Goal: Task Accomplishment & Management: Manage account settings

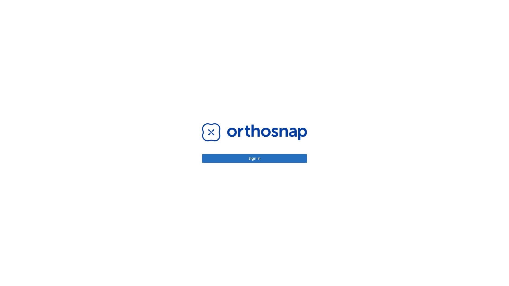
click at [254, 158] on button "Sign in" at bounding box center [254, 158] width 105 height 9
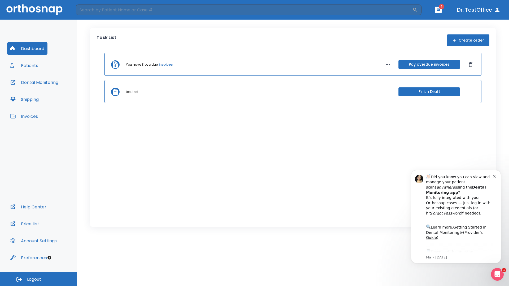
click at [38, 279] on span "Logout" at bounding box center [34, 280] width 14 height 6
